Goal: Transaction & Acquisition: Purchase product/service

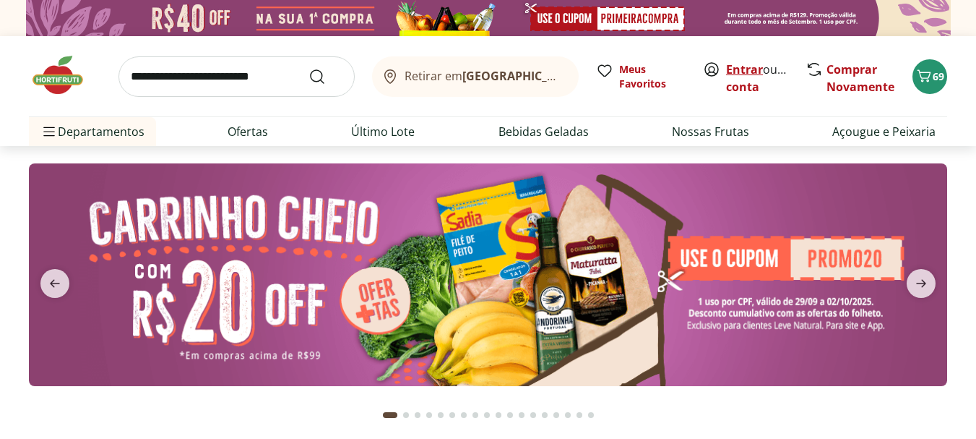
click at [731, 74] on link "Entrar" at bounding box center [744, 69] width 37 height 16
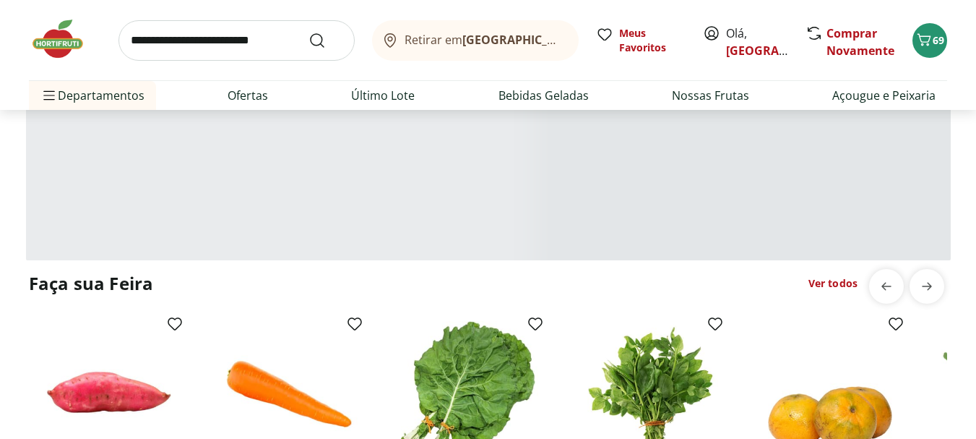
type input "*"
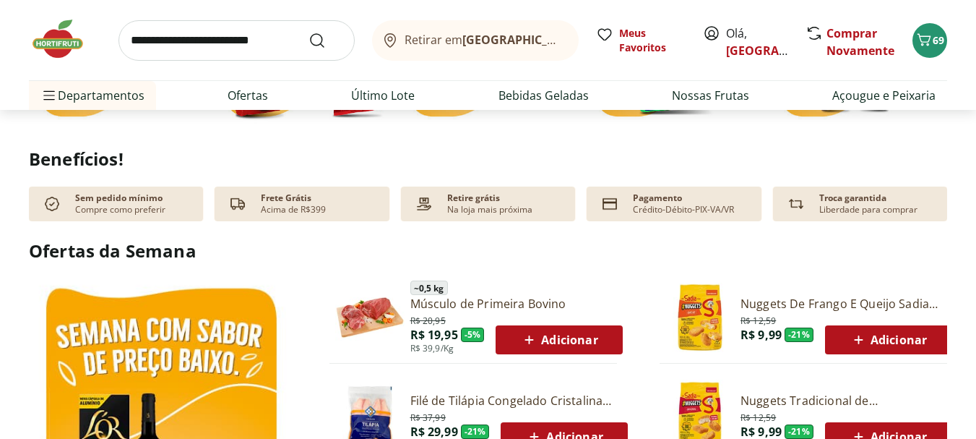
scroll to position [578, 0]
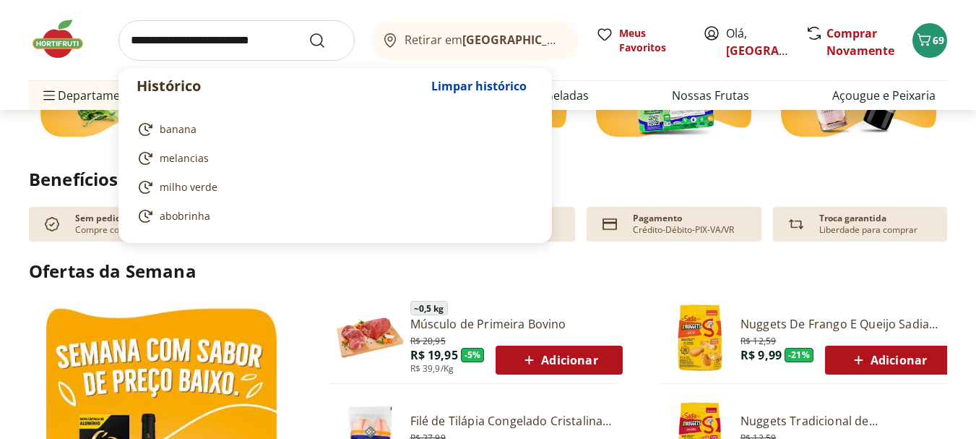
click at [227, 61] on input "search" at bounding box center [237, 40] width 236 height 40
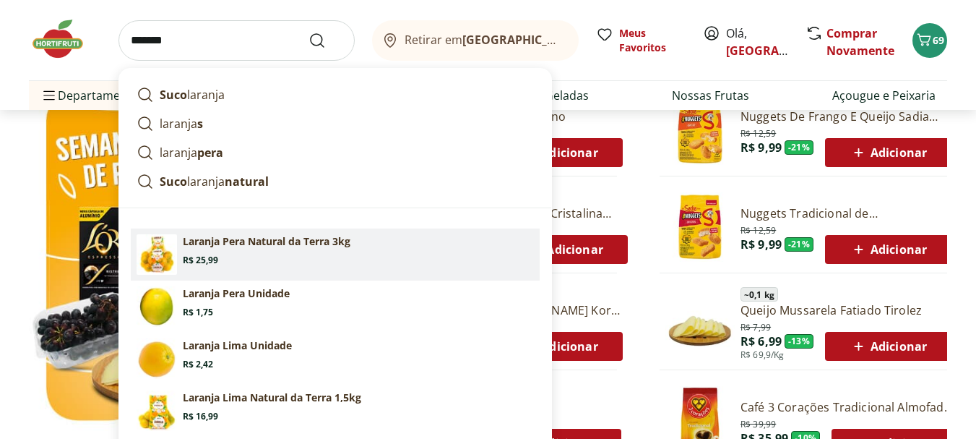
scroll to position [795, 0]
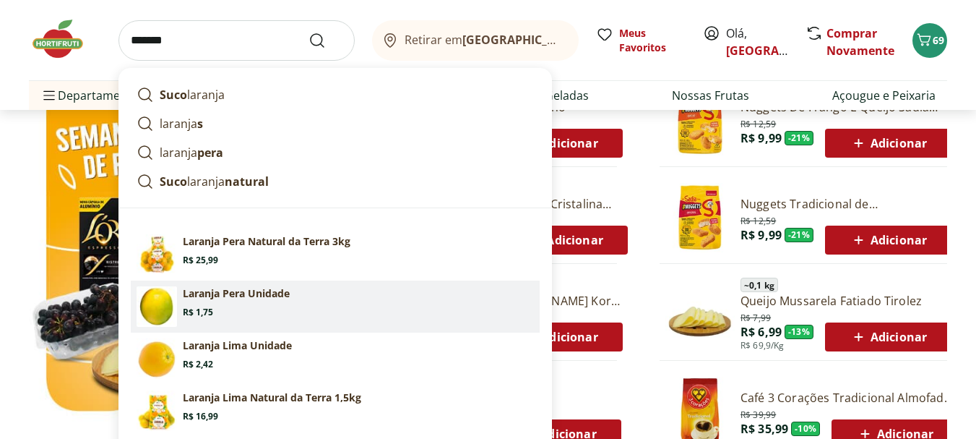
click at [236, 318] on section "Laranja Pera Unidade Price: R$ 1,75" at bounding box center [358, 302] width 351 height 32
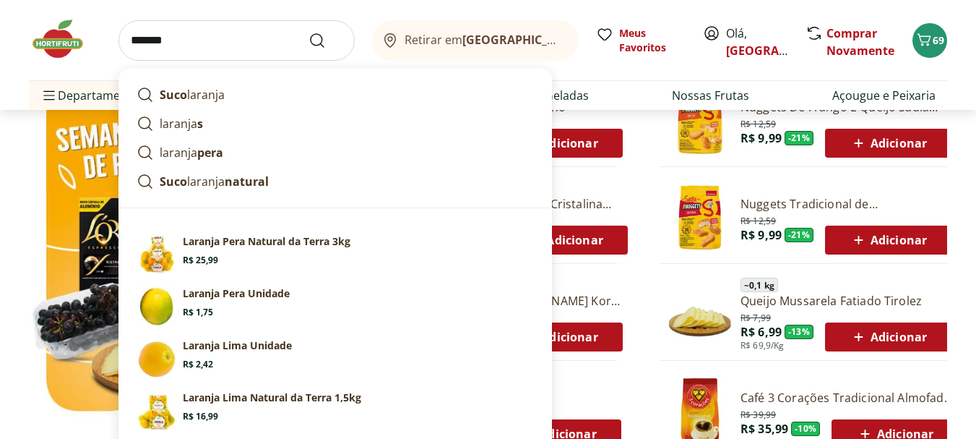
type input "**********"
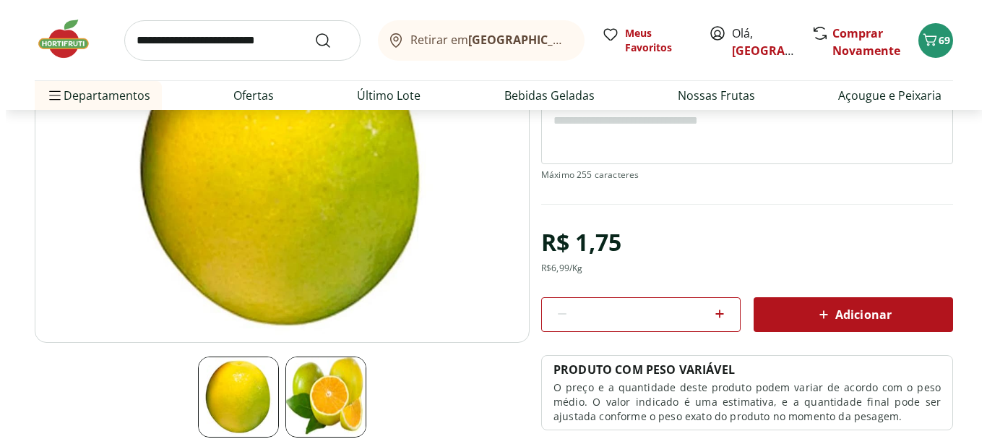
scroll to position [217, 0]
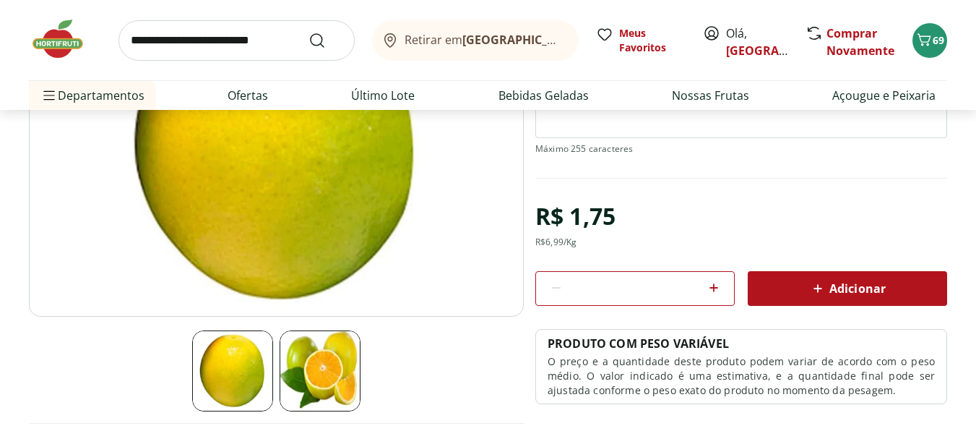
click at [643, 296] on input "*" at bounding box center [635, 288] width 129 height 16
type input "**"
click at [853, 297] on span "Adicionar" at bounding box center [847, 288] width 77 height 17
click at [935, 42] on span "87" at bounding box center [939, 40] width 12 height 14
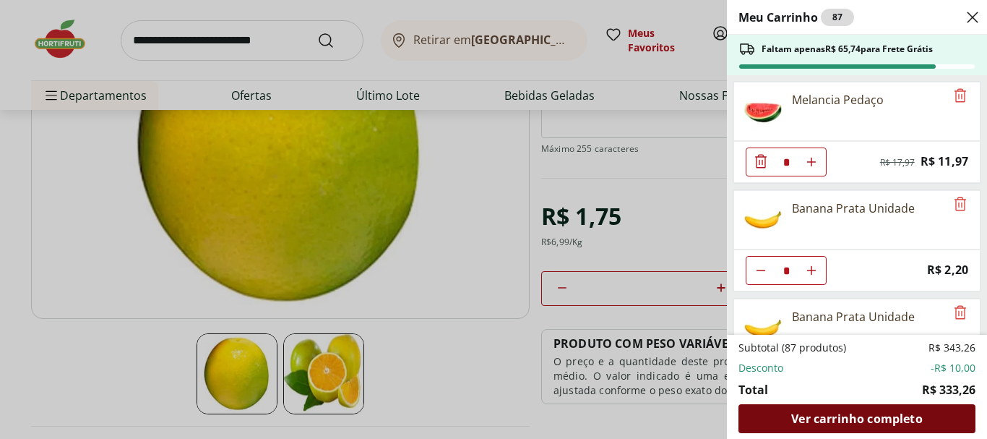
click at [861, 416] on span "Ver carrinho completo" at bounding box center [856, 419] width 131 height 12
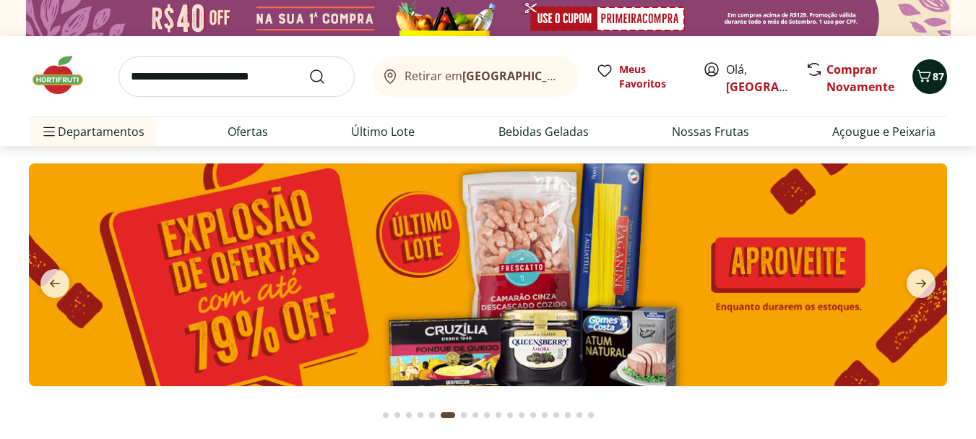
click at [937, 77] on span "87" at bounding box center [939, 76] width 12 height 14
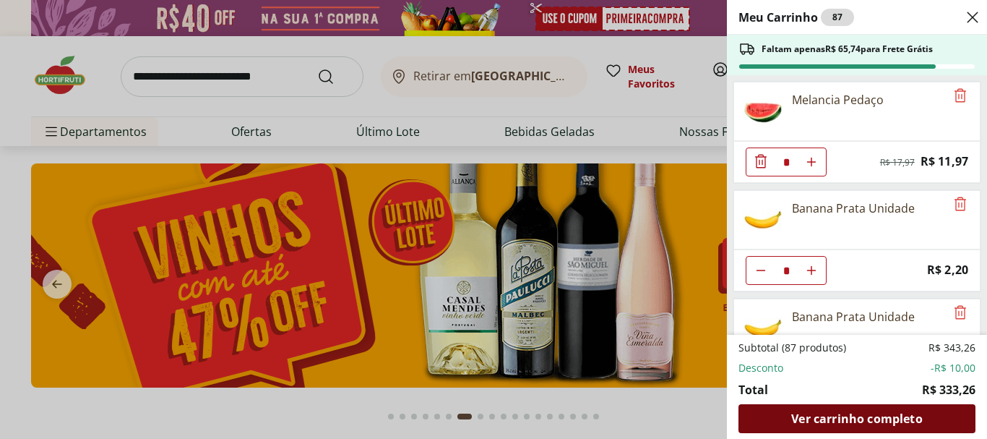
click at [905, 413] on span "Ver carrinho completo" at bounding box center [856, 419] width 131 height 12
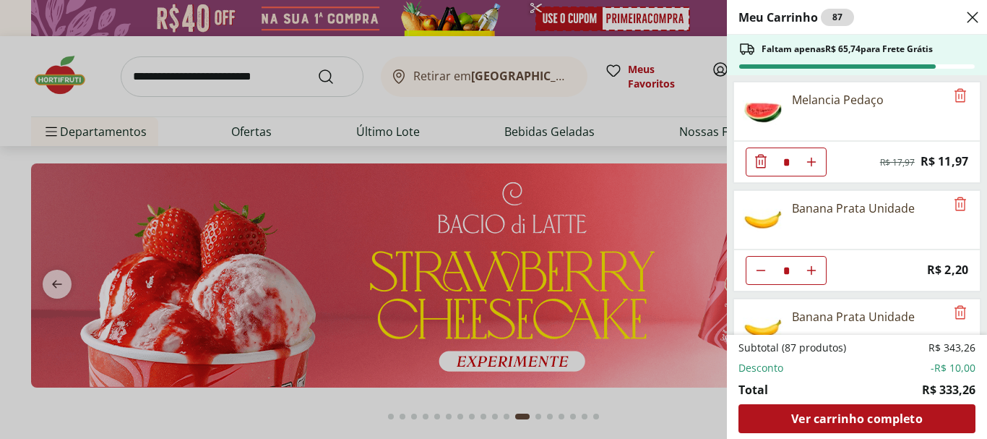
click at [967, 25] on icon "Close" at bounding box center [972, 17] width 17 height 17
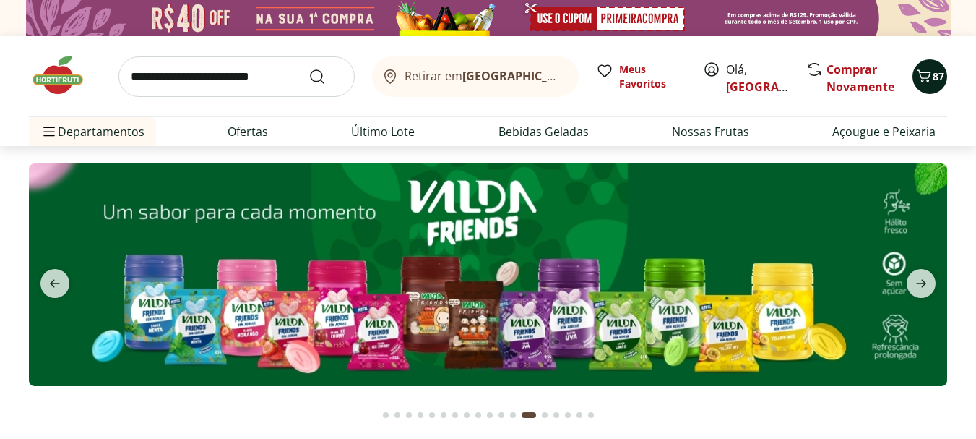
click at [924, 85] on icon "Carrinho" at bounding box center [924, 75] width 17 height 17
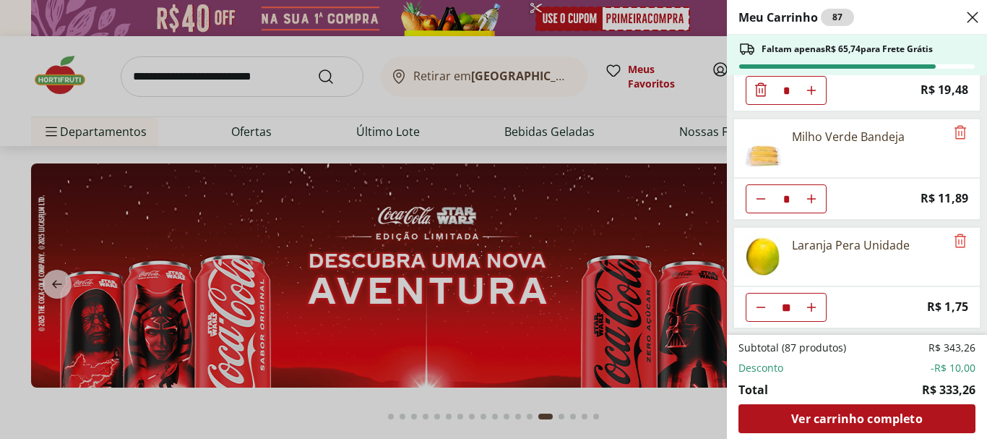
scroll to position [1798, 0]
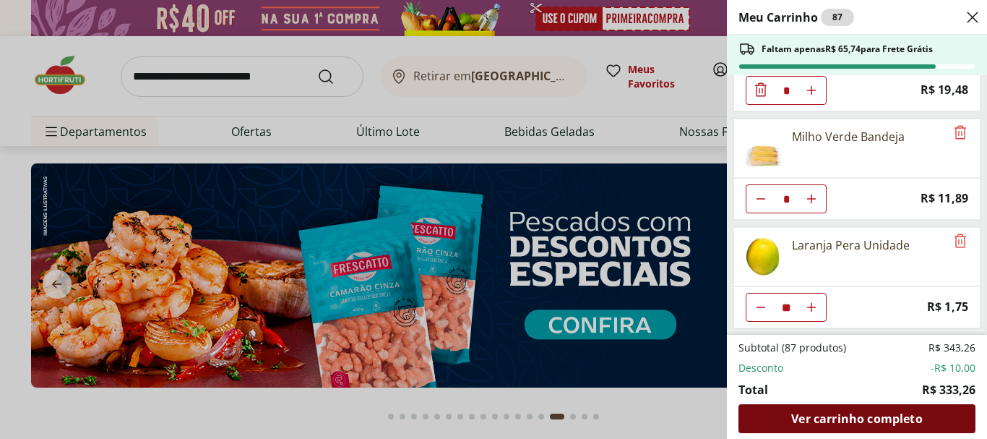
click at [826, 413] on span "Ver carrinho completo" at bounding box center [856, 419] width 131 height 12
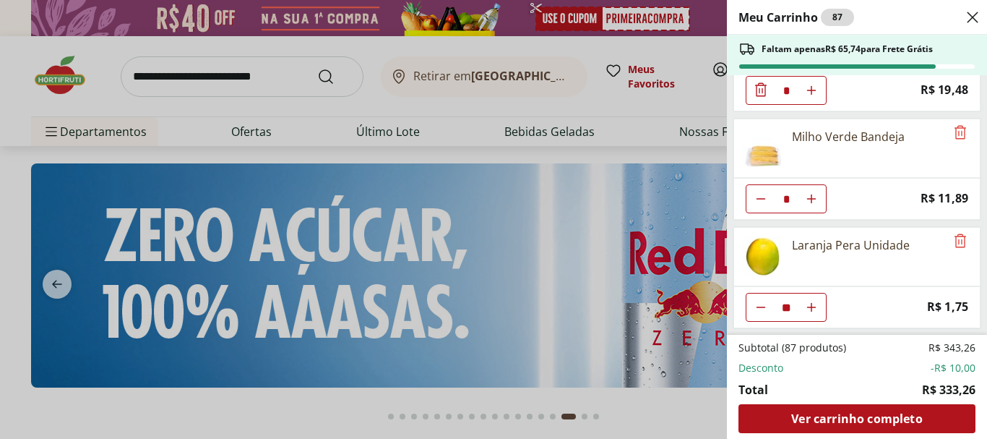
click at [765, 193] on icon "Diminuir Quantidade" at bounding box center [761, 199] width 12 height 12
type input "*"
click at [766, 189] on icon "Diminuir Quantidade" at bounding box center [760, 197] width 17 height 17
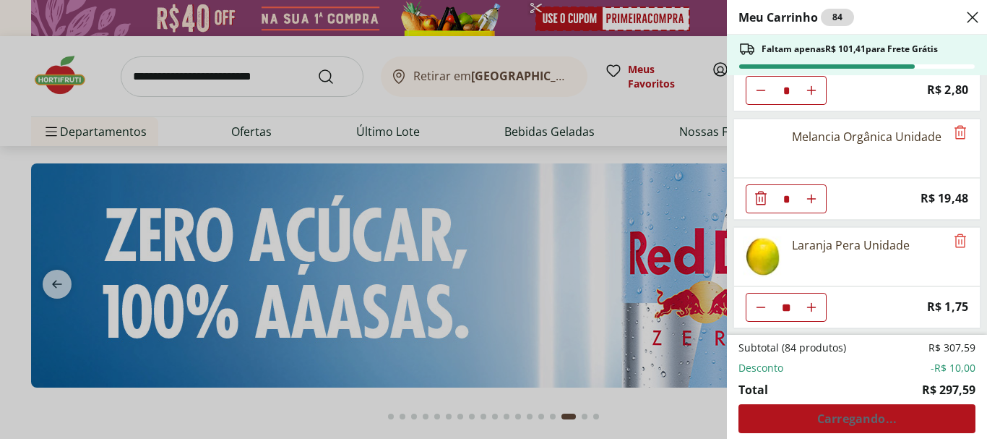
scroll to position [1663, 0]
click at [765, 189] on icon "Diminuir Quantidade" at bounding box center [760, 197] width 17 height 17
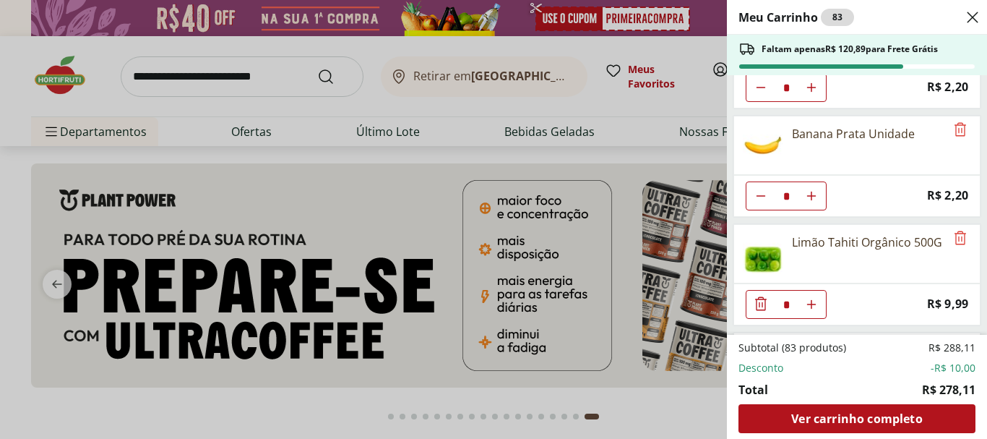
scroll to position [217, 0]
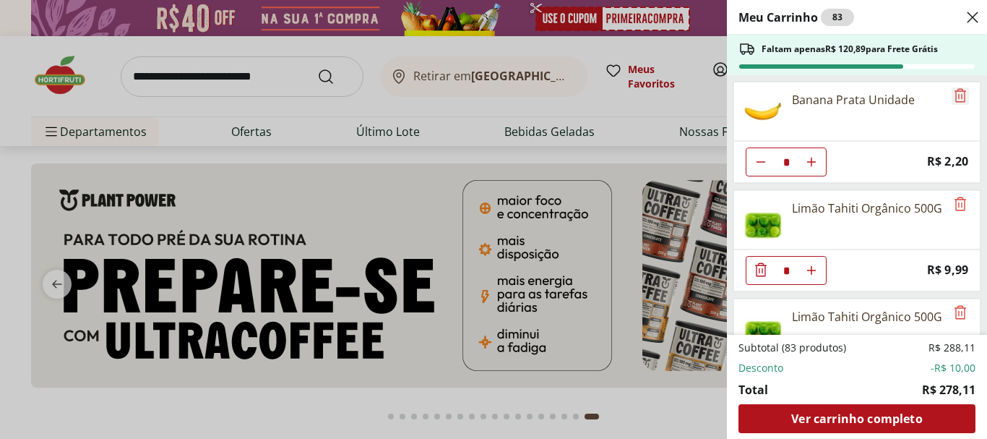
click at [952, 104] on icon "Remove" at bounding box center [960, 95] width 17 height 17
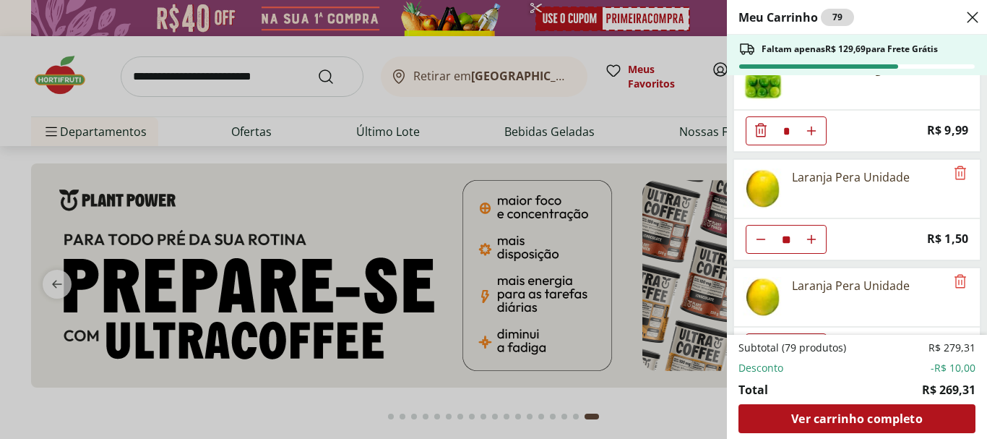
scroll to position [361, 0]
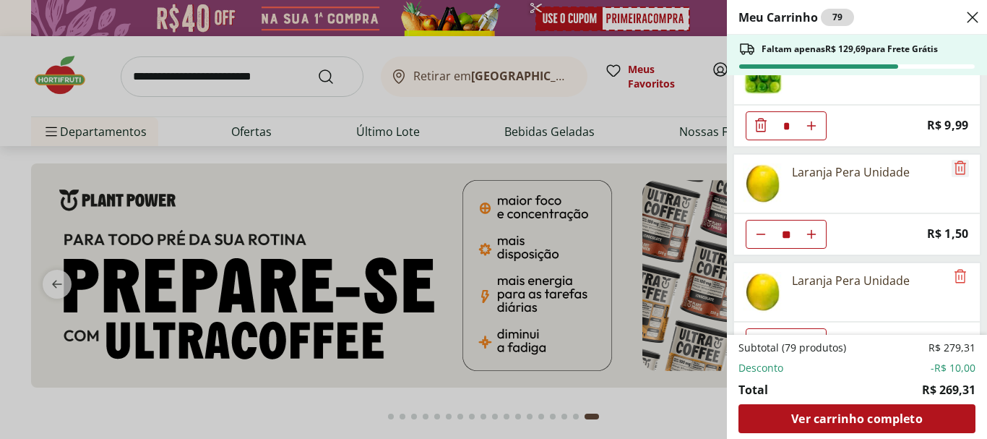
click at [952, 68] on icon "Remove" at bounding box center [960, 59] width 17 height 17
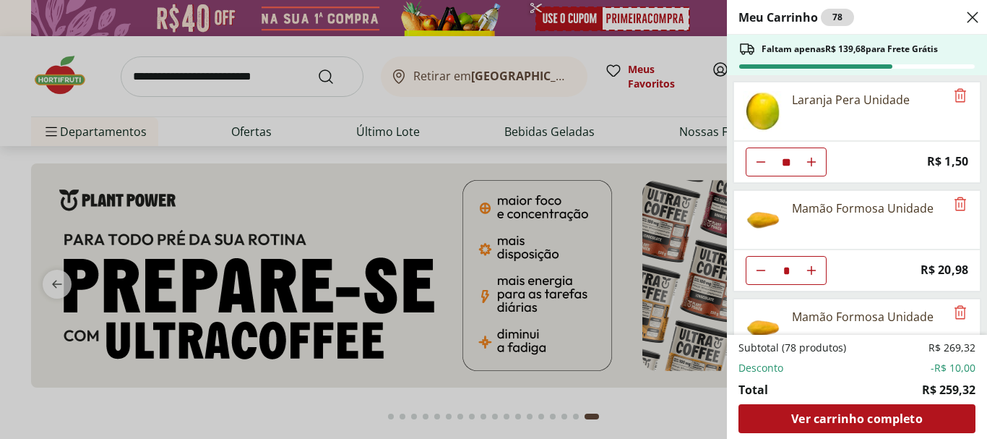
scroll to position [506, 0]
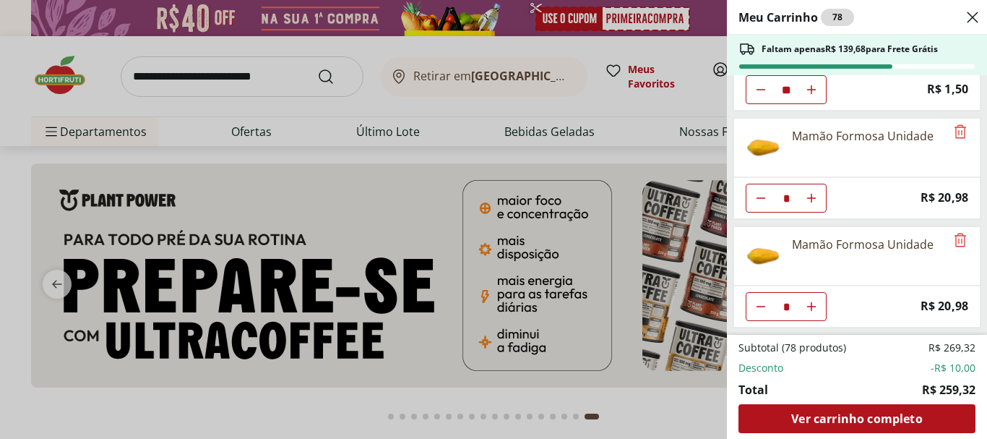
click at [952, 32] on icon "Remove" at bounding box center [960, 22] width 17 height 17
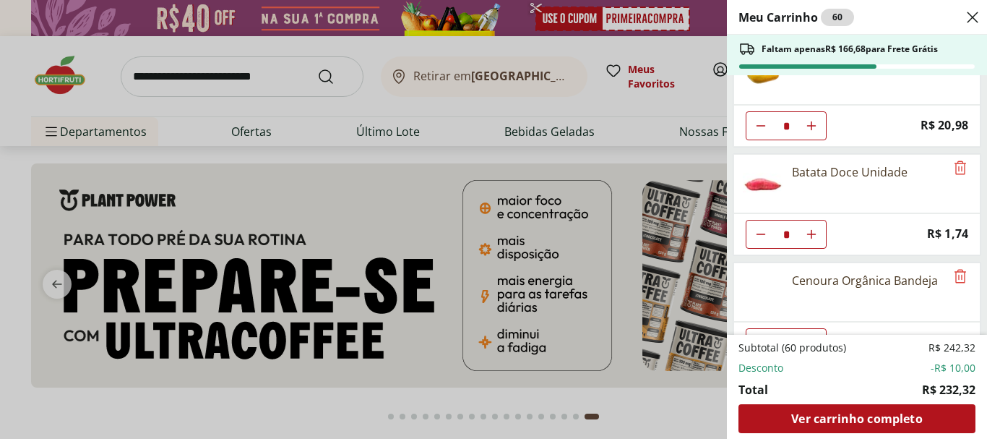
scroll to position [650, 0]
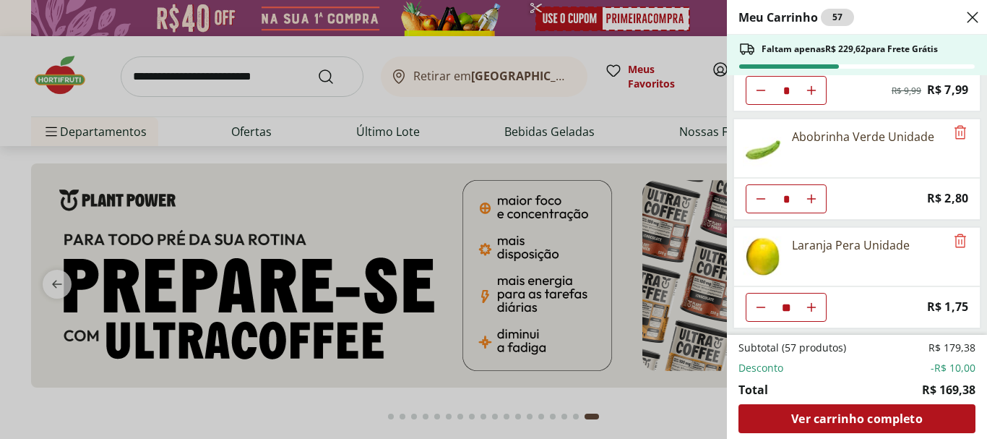
scroll to position [991, 0]
click at [952, 232] on icon "Remove" at bounding box center [960, 240] width 17 height 17
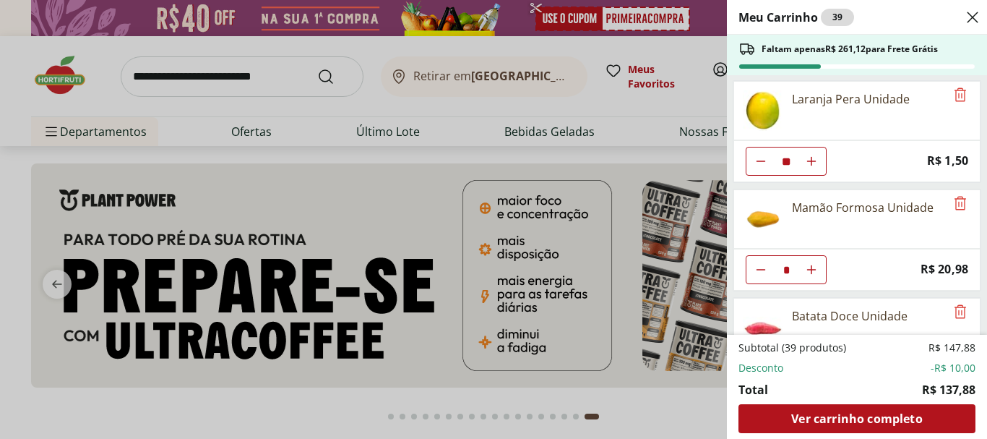
scroll to position [434, 0]
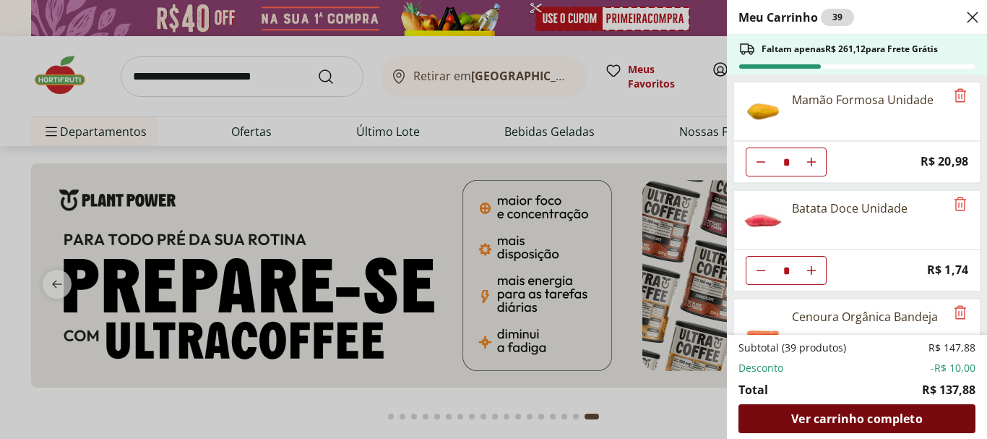
click at [854, 413] on span "Ver carrinho completo" at bounding box center [856, 419] width 131 height 12
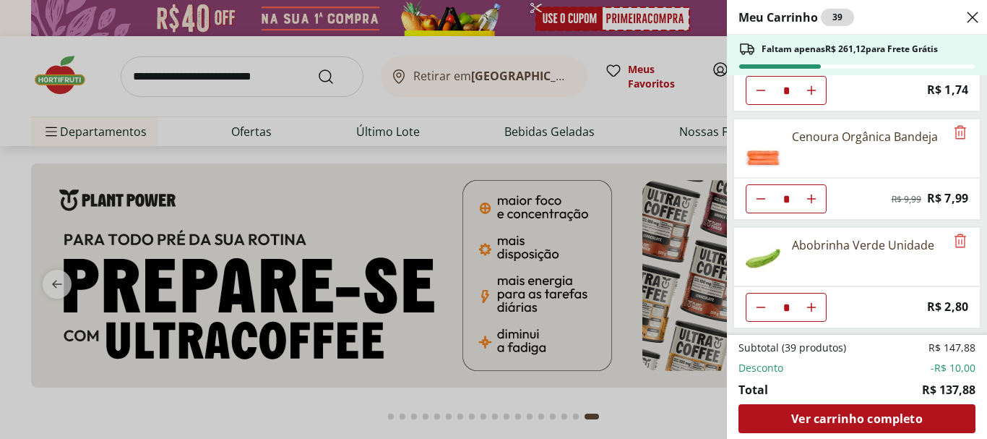
scroll to position [856, 0]
click at [521, 188] on div "Meu Carrinho 39 Faltam apenas R$ 261,12 para Frete Grátis Melancia Pedaço * Ori…" at bounding box center [493, 219] width 987 height 439
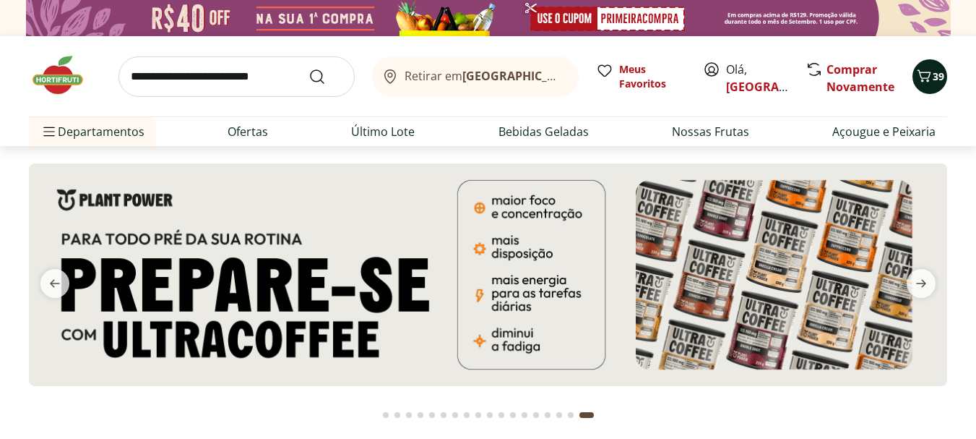
click at [923, 83] on icon "Carrinho" at bounding box center [924, 75] width 17 height 17
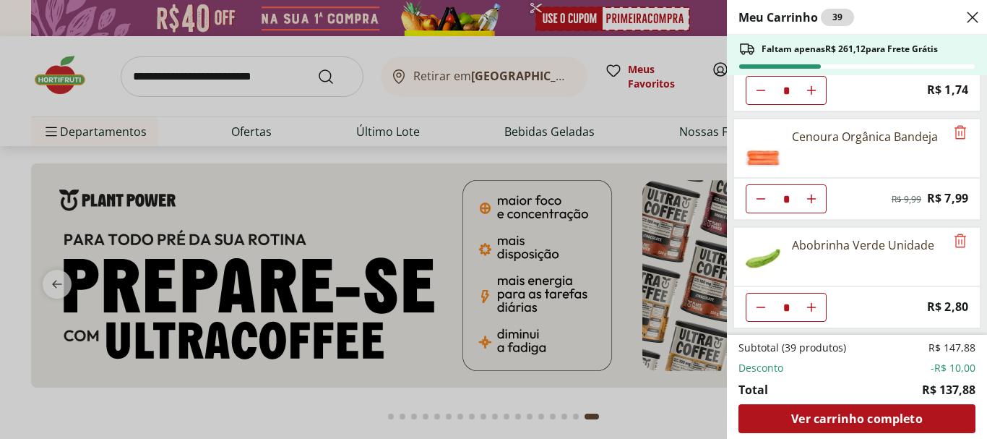
click at [439, 189] on div "Meu Carrinho 39 Faltam apenas R$ 261,12 para Frete Grátis Melancia Pedaço * Ori…" at bounding box center [493, 219] width 987 height 439
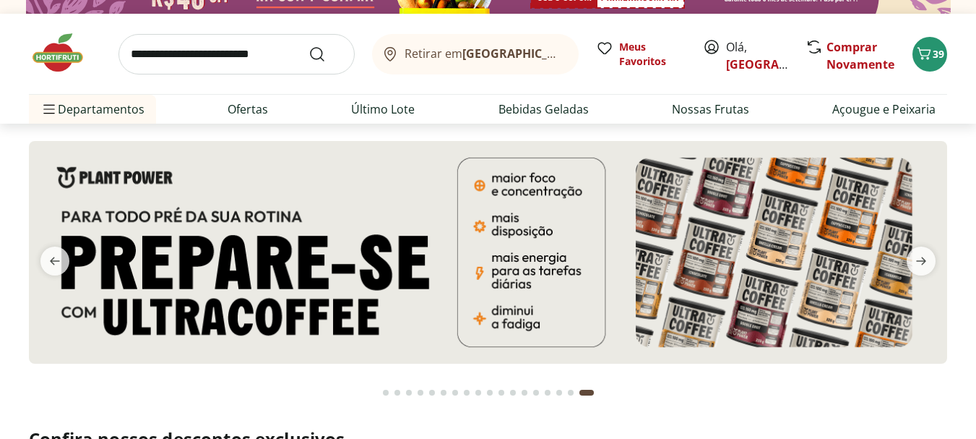
scroll to position [0, 0]
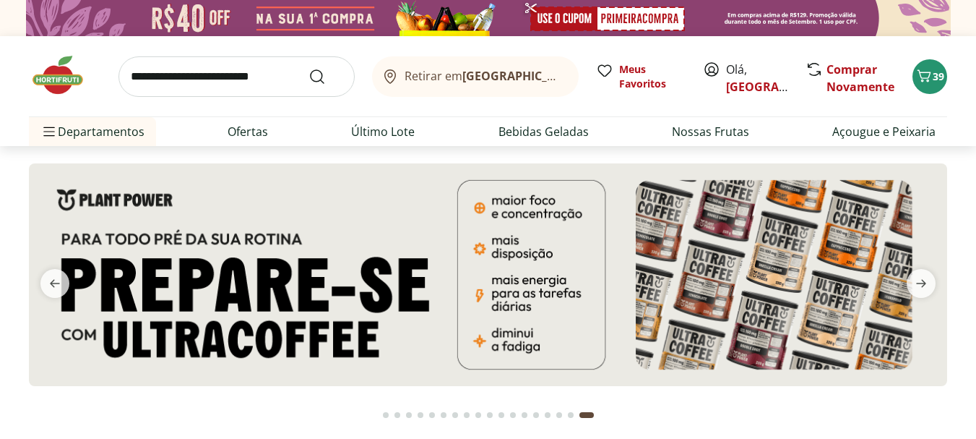
click at [219, 90] on input "search" at bounding box center [237, 76] width 236 height 40
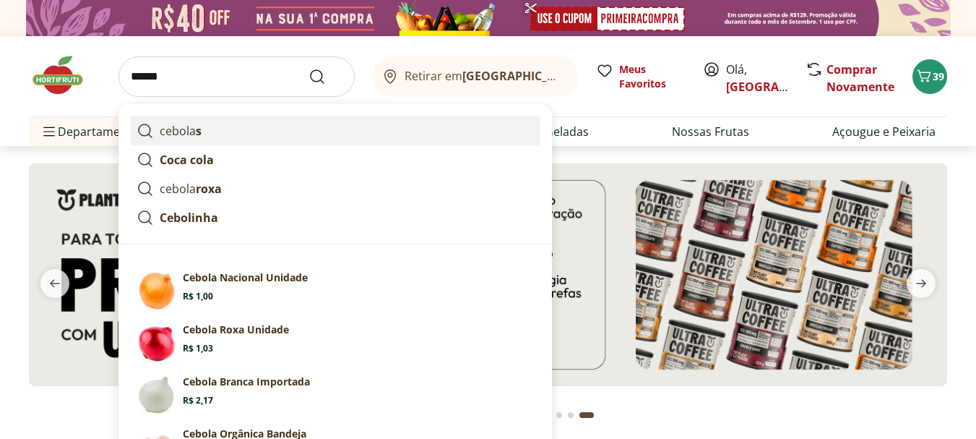
click at [202, 139] on p "cebola s" at bounding box center [181, 130] width 42 height 17
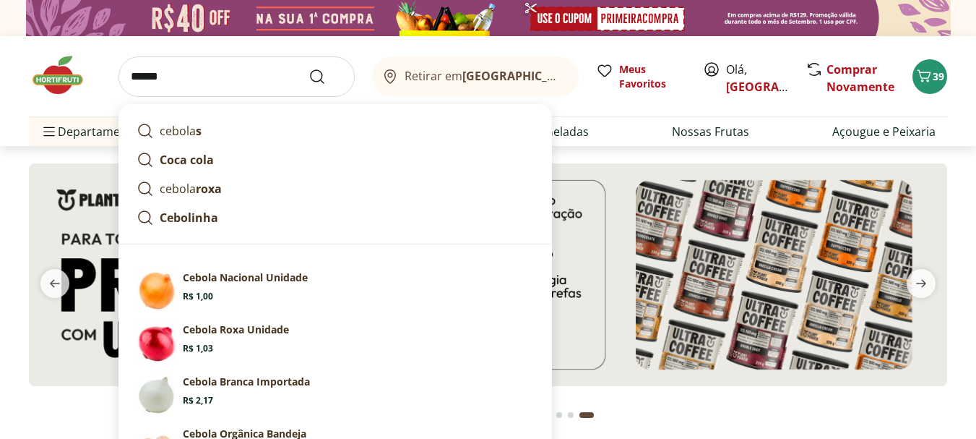
type input "*******"
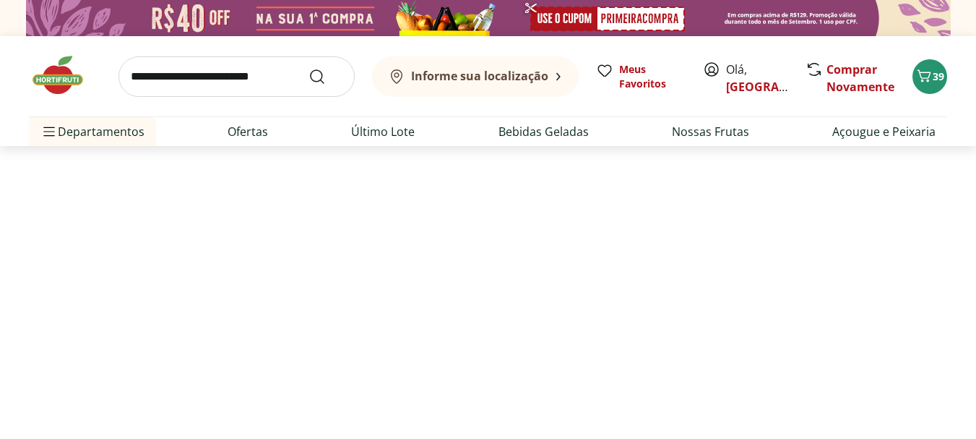
select select "**********"
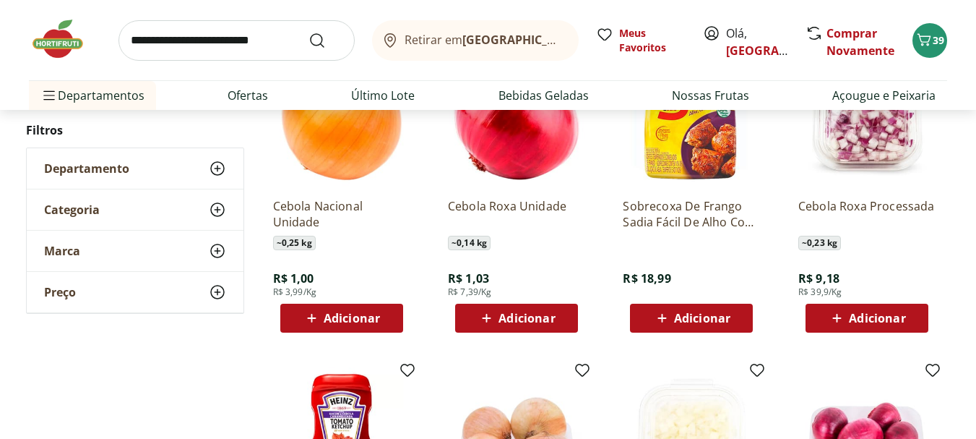
scroll to position [578, 0]
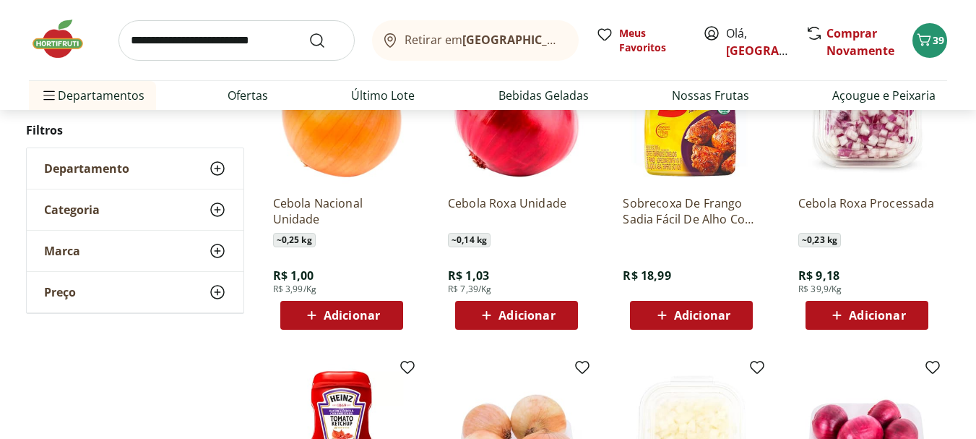
click at [365, 324] on span "Adicionar" at bounding box center [341, 314] width 77 height 17
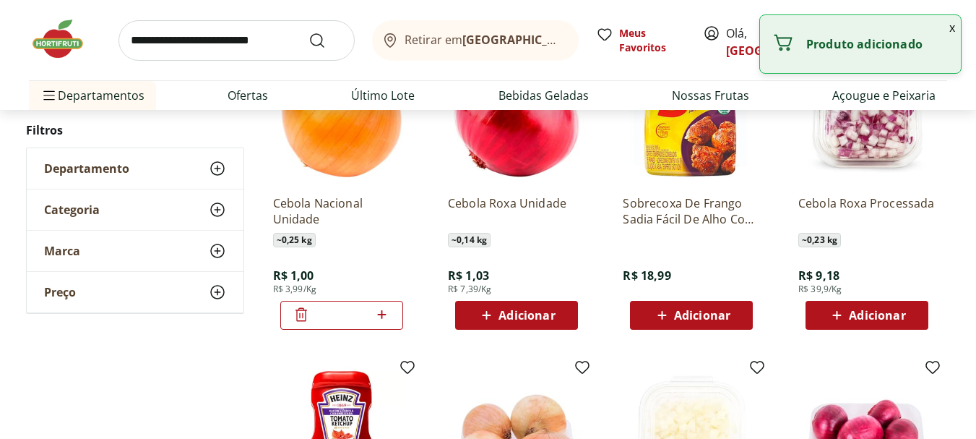
click at [377, 323] on icon at bounding box center [382, 314] width 18 height 17
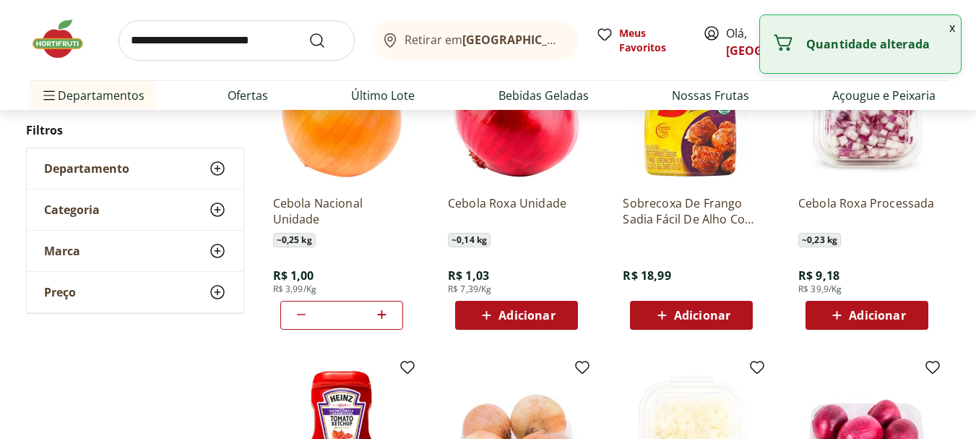
type input "*"
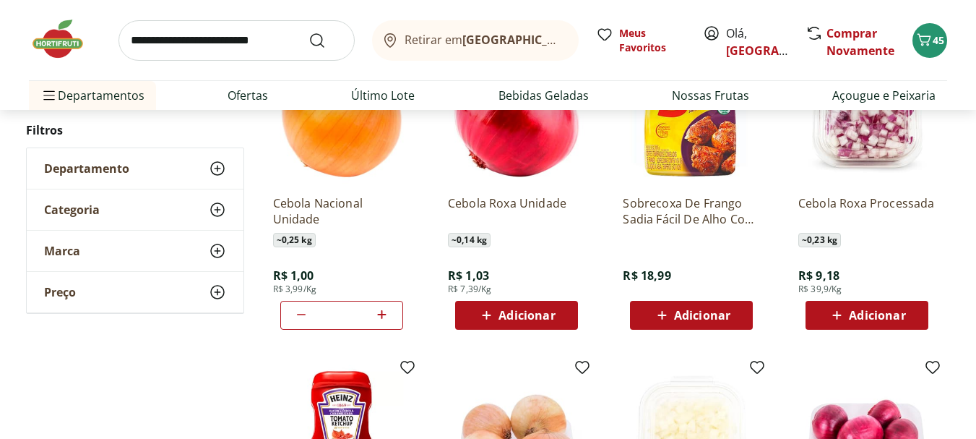
click at [357, 323] on input "*" at bounding box center [342, 315] width 64 height 16
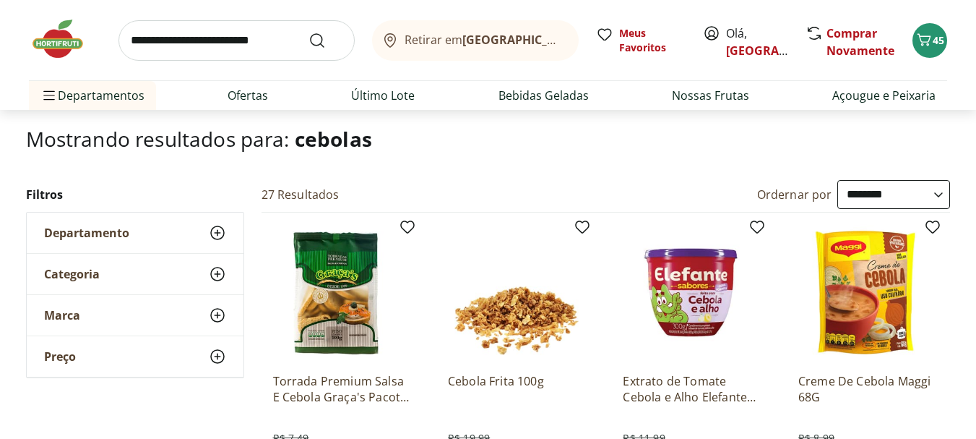
scroll to position [72, 0]
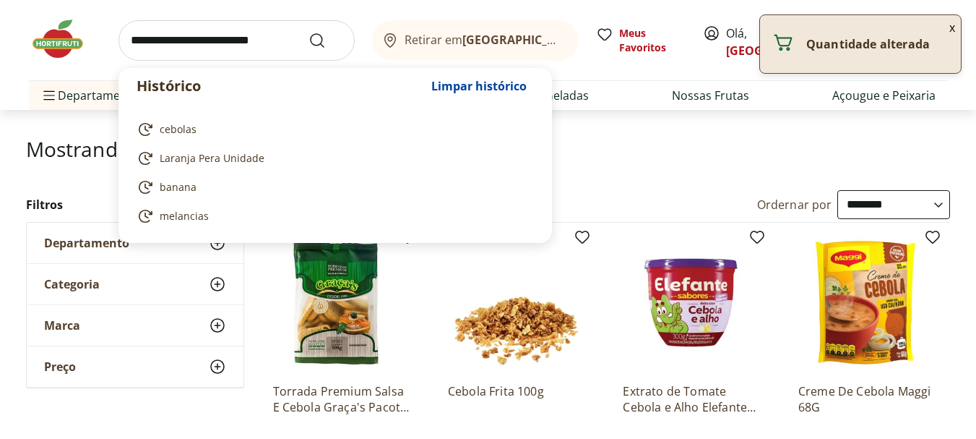
click at [191, 37] on input "search" at bounding box center [237, 40] width 236 height 40
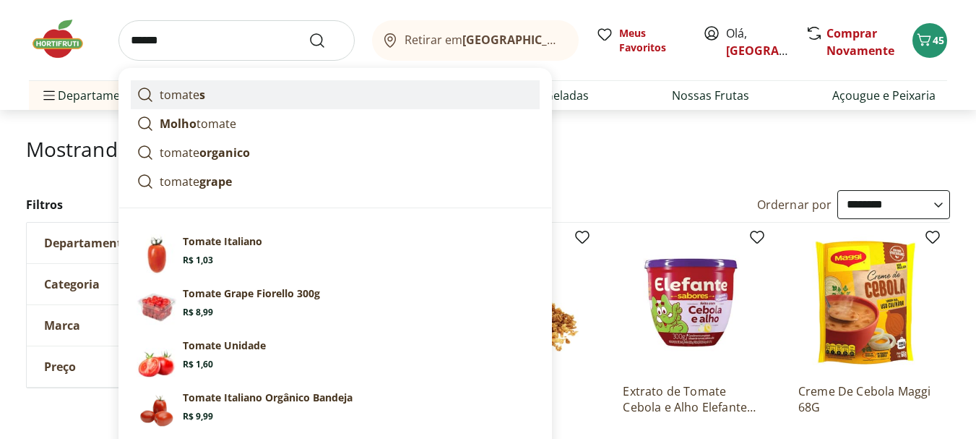
click at [188, 109] on link "tomate s" at bounding box center [335, 94] width 409 height 29
type input "*******"
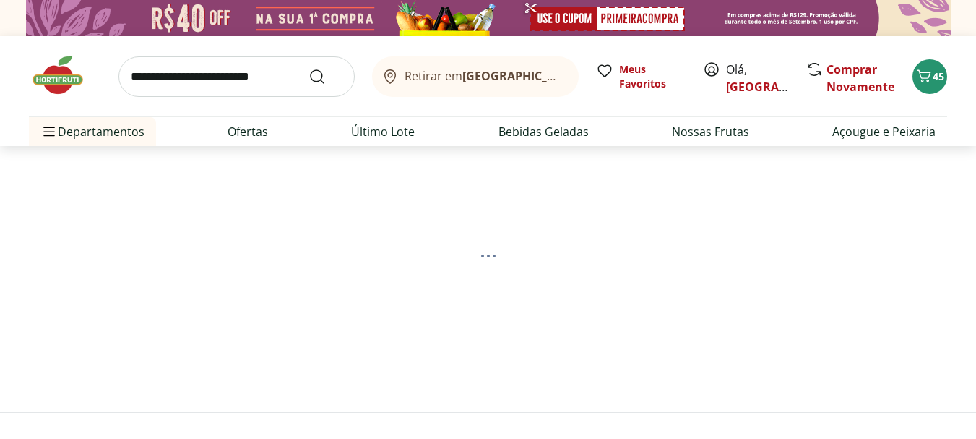
select select "**********"
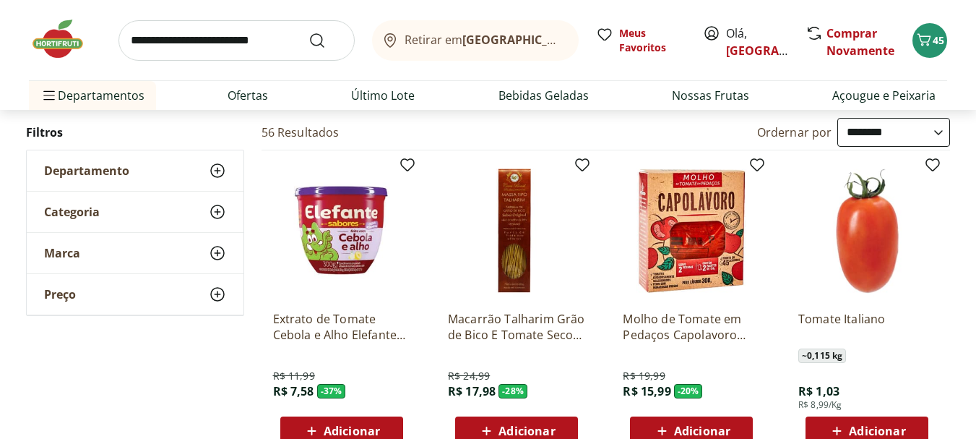
scroll to position [217, 0]
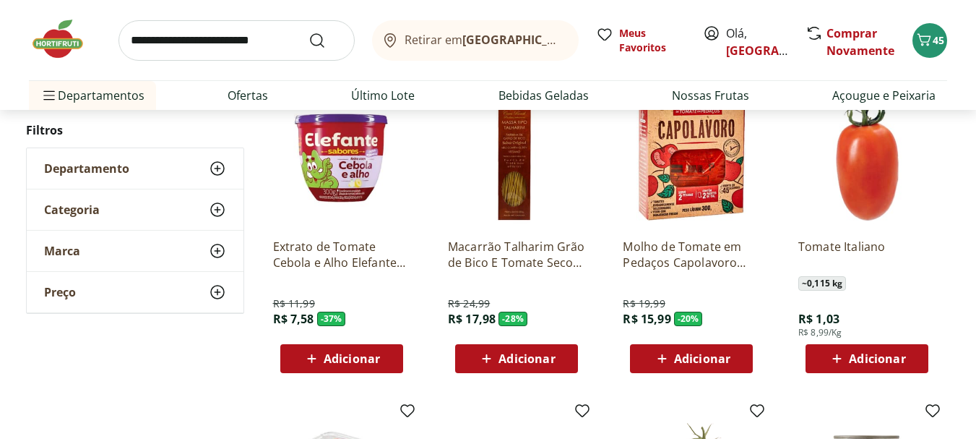
click at [860, 194] on img at bounding box center [867, 158] width 137 height 137
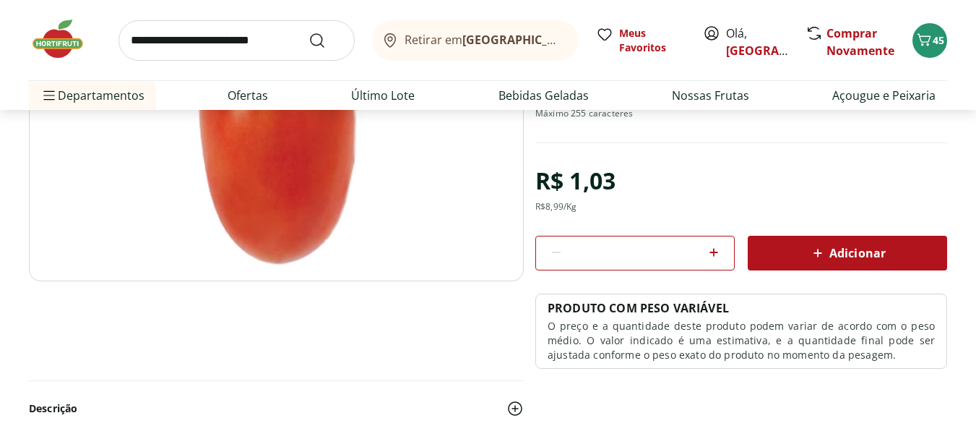
scroll to position [217, 0]
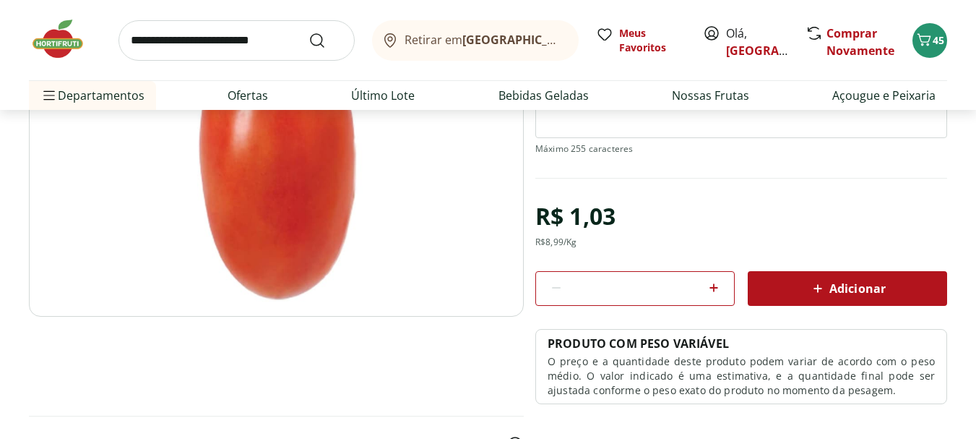
click at [713, 296] on icon at bounding box center [713, 287] width 17 height 17
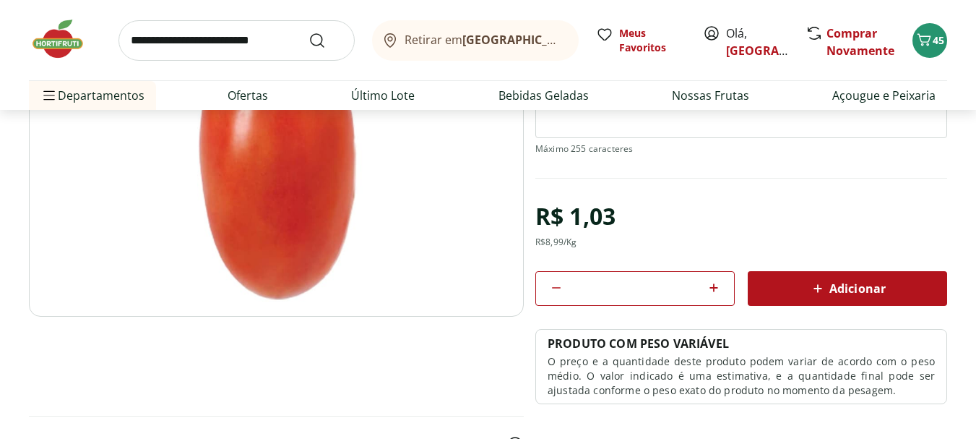
type input "*"
click at [836, 301] on div "Adicionar" at bounding box center [848, 288] width 176 height 26
click at [309, 49] on icon "Submit Search" at bounding box center [317, 40] width 17 height 17
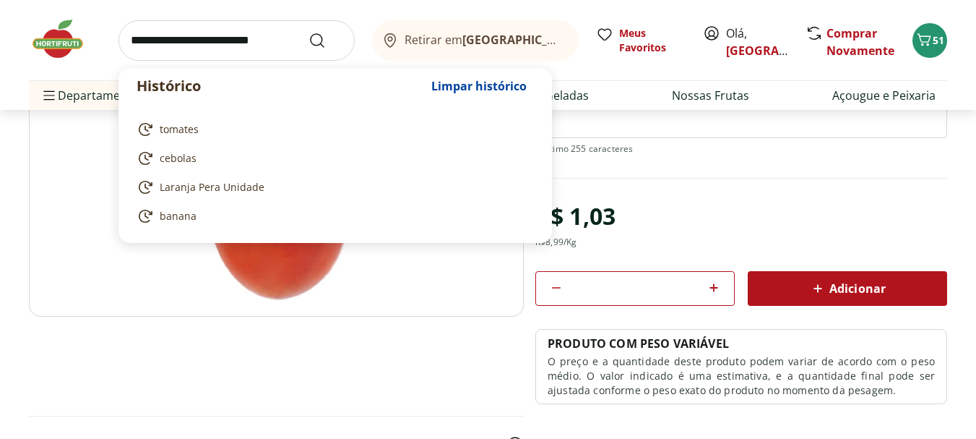
click at [189, 47] on input "search" at bounding box center [237, 40] width 236 height 40
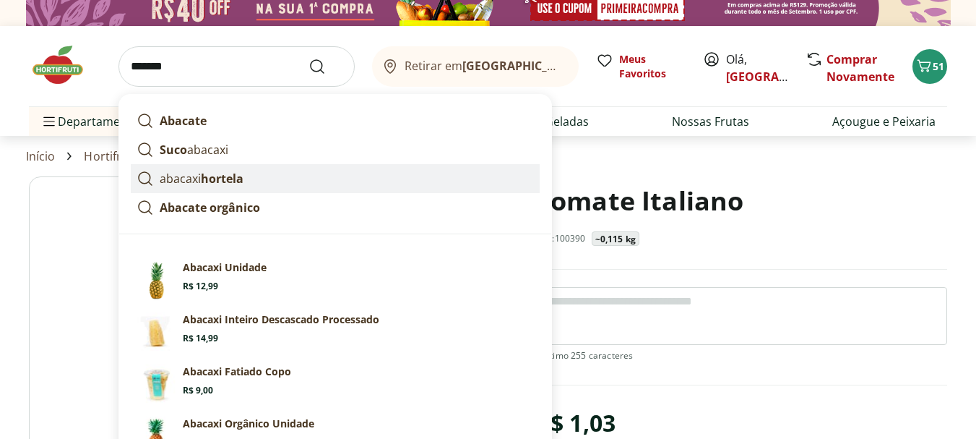
scroll to position [0, 0]
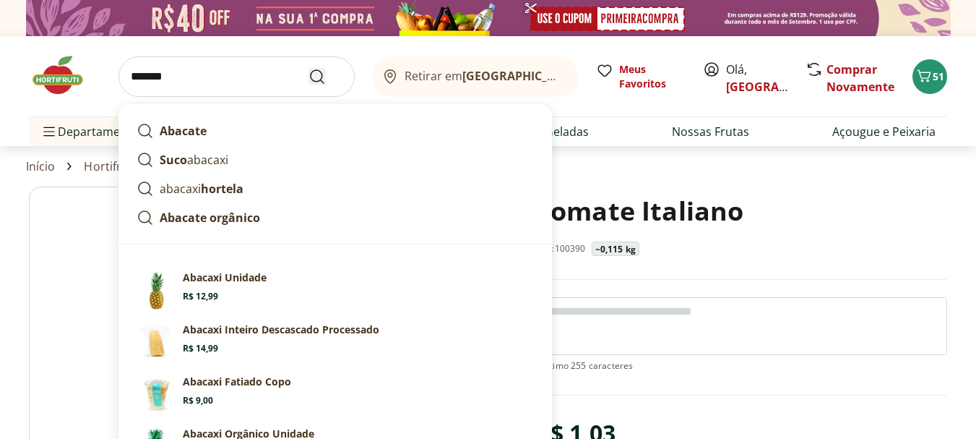
type input "*******"
click at [309, 82] on icon "Submit Search" at bounding box center [317, 76] width 17 height 17
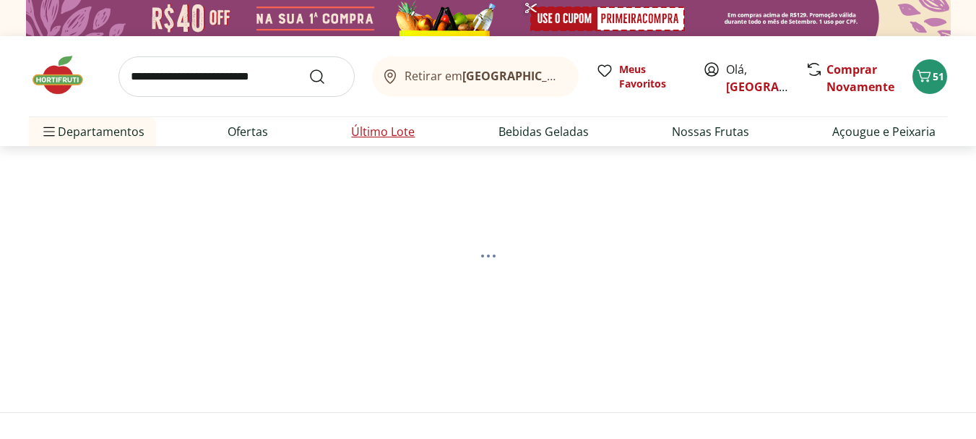
select select "**********"
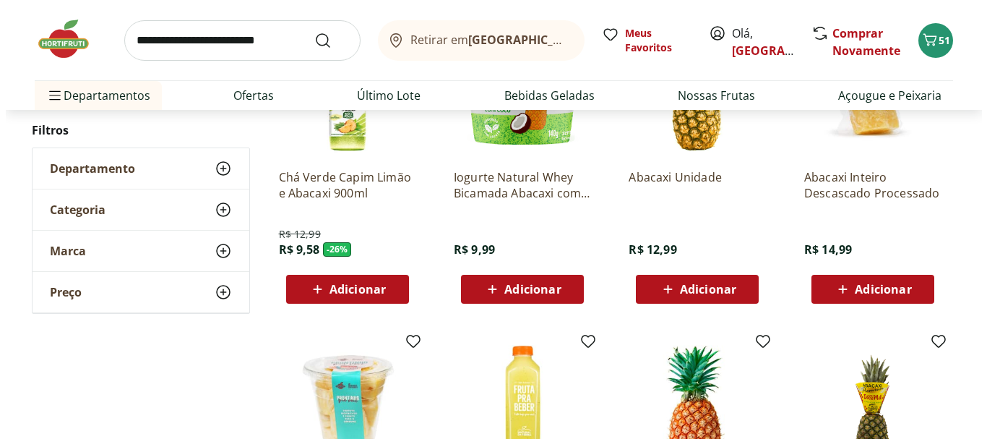
scroll to position [578, 0]
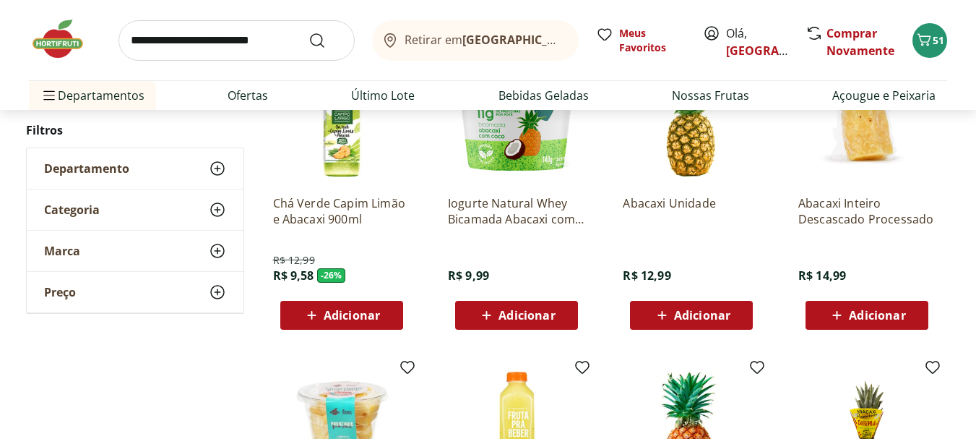
click at [732, 328] on div "Adicionar" at bounding box center [692, 315] width 100 height 26
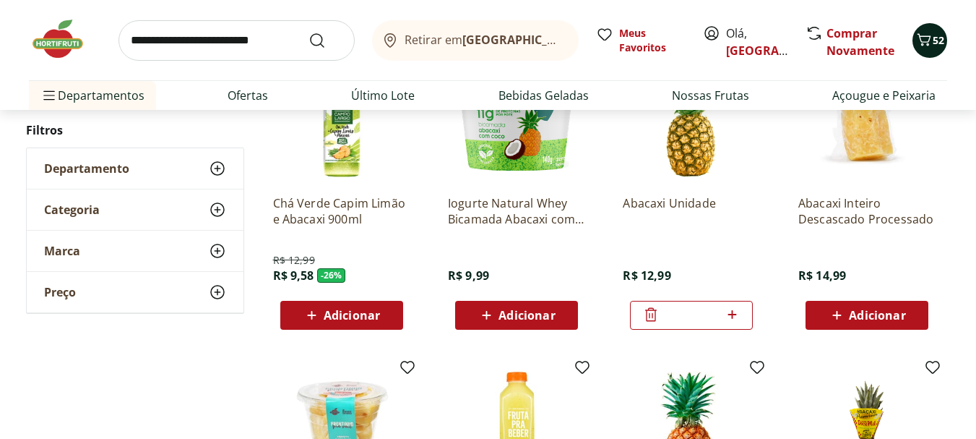
click at [927, 43] on icon "Carrinho" at bounding box center [925, 39] width 14 height 12
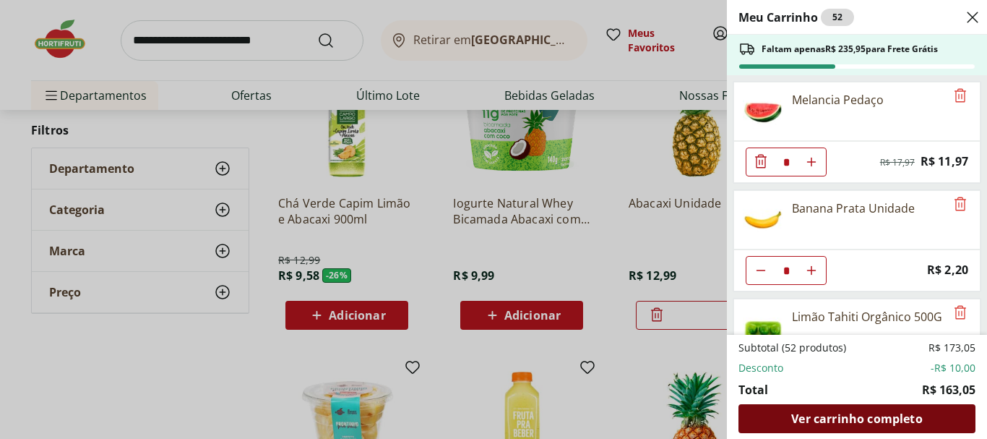
click at [862, 413] on span "Ver carrinho completo" at bounding box center [856, 419] width 131 height 12
